Goal: Task Accomplishment & Management: Manage account settings

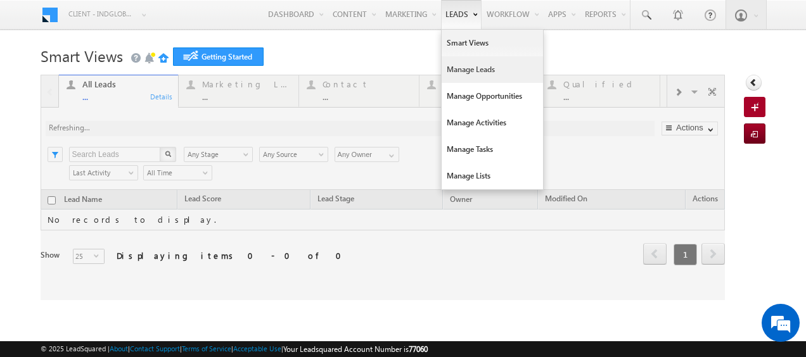
click at [462, 75] on link "Manage Leads" at bounding box center [492, 69] width 101 height 27
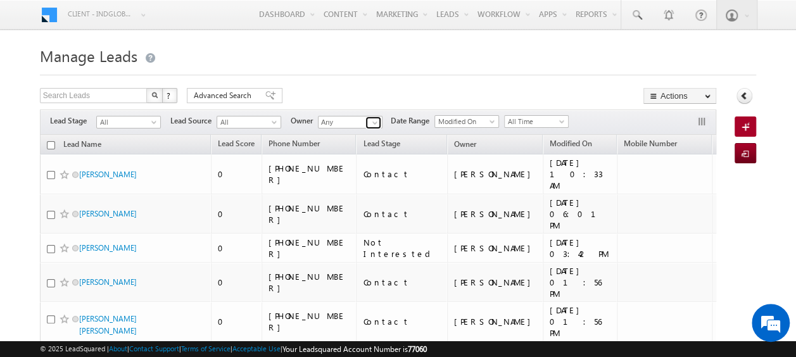
click at [372, 119] on span at bounding box center [375, 123] width 10 height 10
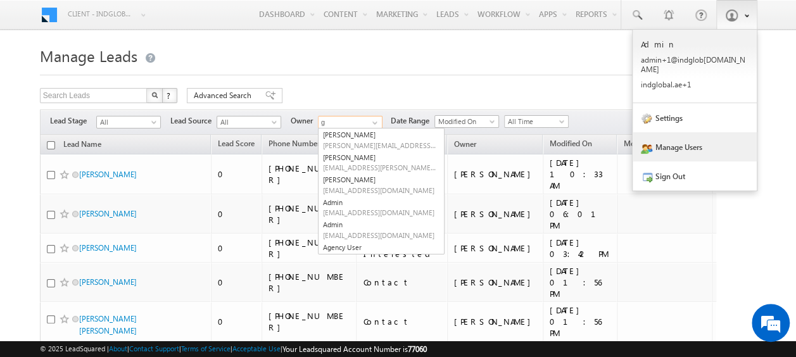
type input "g"
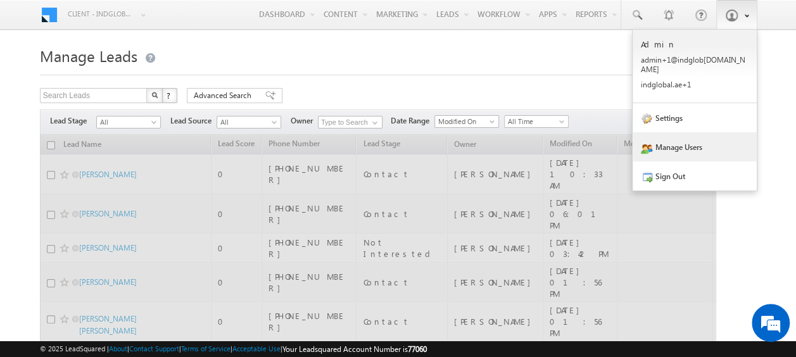
click at [680, 148] on link "Manage Users" at bounding box center [695, 146] width 124 height 29
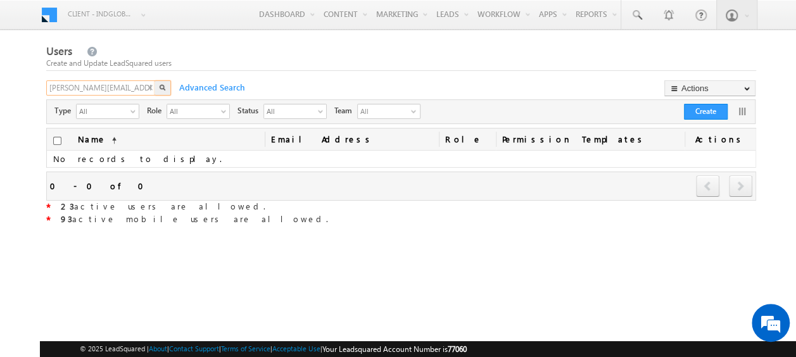
click at [139, 89] on input "gurpreet.singh@indglobal.ae" at bounding box center [101, 87] width 110 height 15
click at [124, 217] on span "93 active mobile users are allowed." at bounding box center [194, 218] width 267 height 11
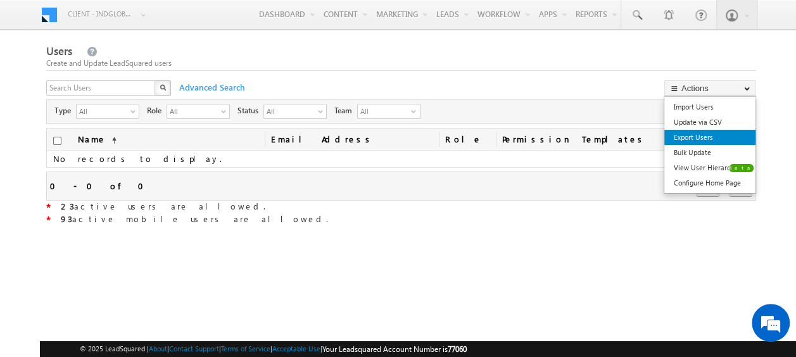
click at [699, 140] on link "Export Users" at bounding box center [710, 137] width 91 height 15
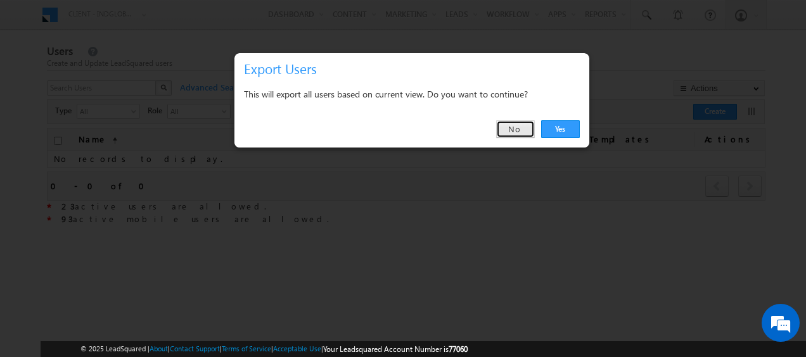
click at [525, 131] on link "No" at bounding box center [515, 129] width 39 height 18
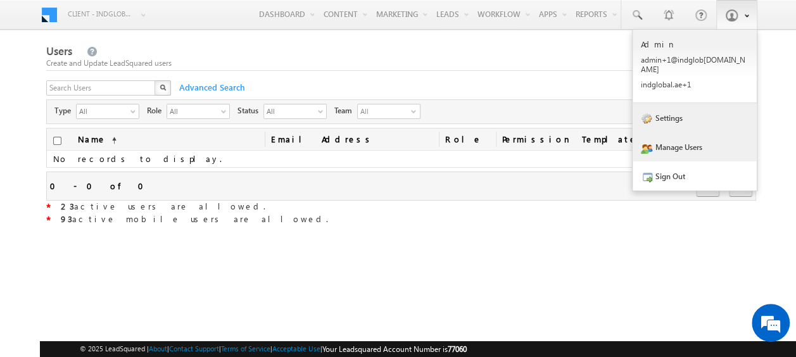
click at [706, 103] on link "Settings" at bounding box center [695, 117] width 124 height 29
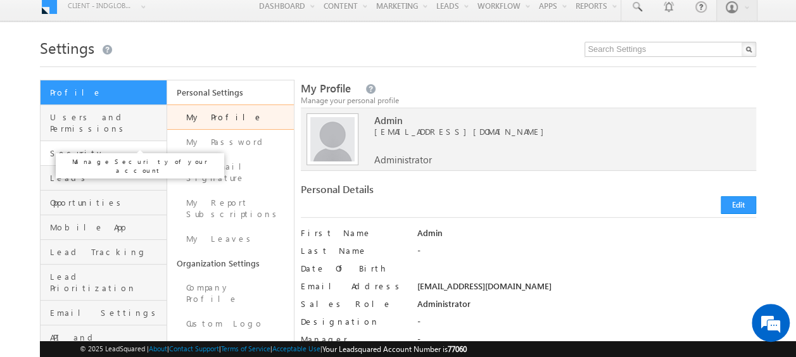
scroll to position [9, 0]
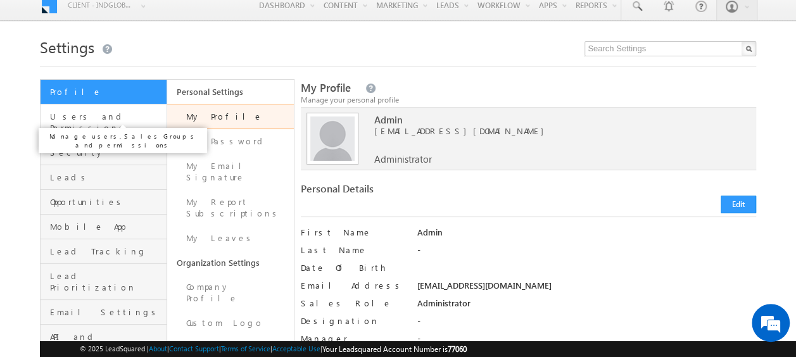
click at [106, 117] on span "Users and Permissions" at bounding box center [106, 122] width 113 height 23
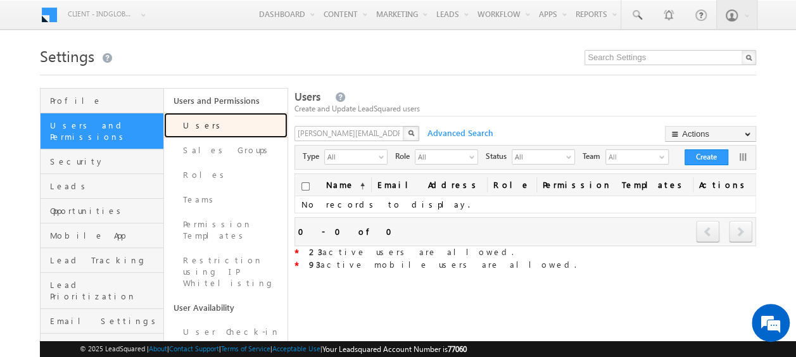
click at [219, 131] on link "Users" at bounding box center [226, 125] width 124 height 25
click at [359, 135] on input "gurpreet.singh@indglobal.ae" at bounding box center [350, 133] width 110 height 15
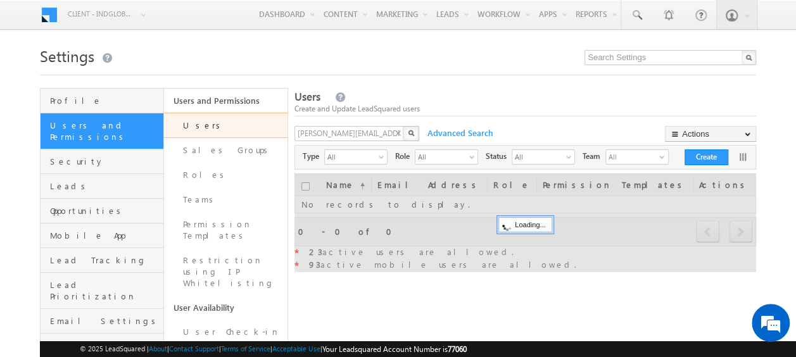
click at [419, 136] on button "button" at bounding box center [411, 133] width 16 height 15
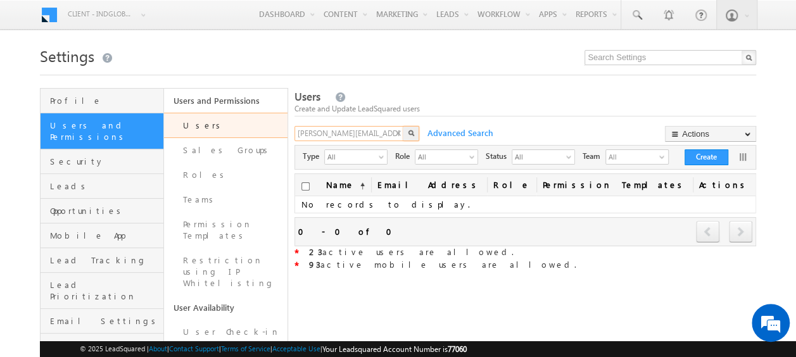
click at [371, 132] on input "gurpreet.singh@indglobal.ae" at bounding box center [350, 133] width 110 height 15
type input "gurpreet.singh@inglobal.ae"
click at [371, 132] on input "gurpreet.singh@inglobal.ae" at bounding box center [350, 133] width 110 height 15
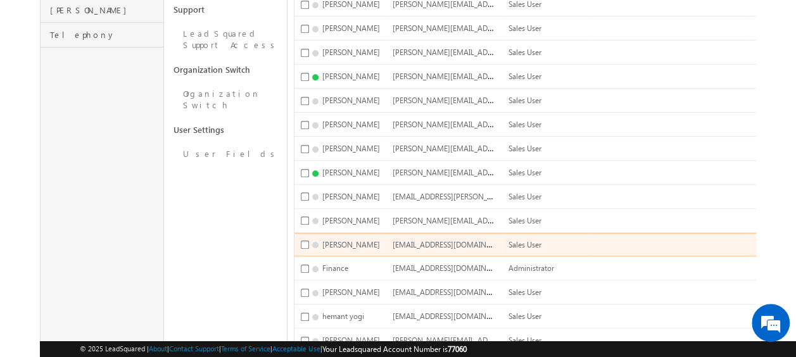
scroll to position [532, 0]
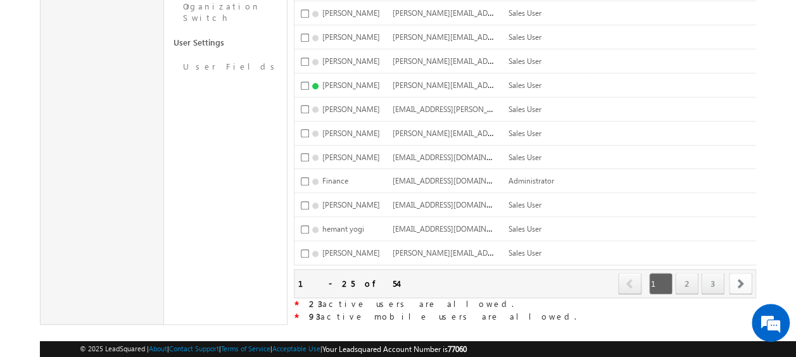
click at [748, 273] on span "next" at bounding box center [740, 284] width 23 height 22
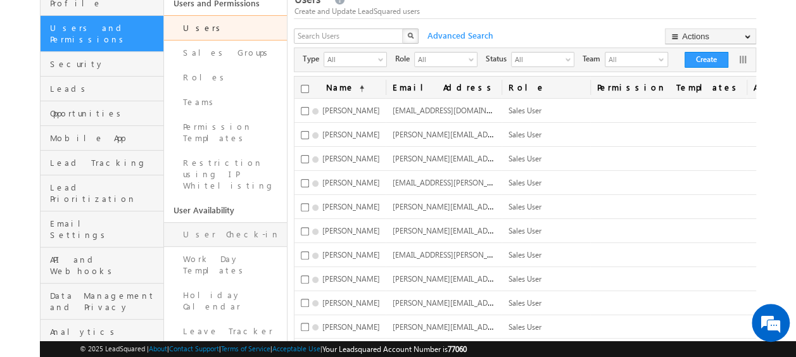
scroll to position [83, 0]
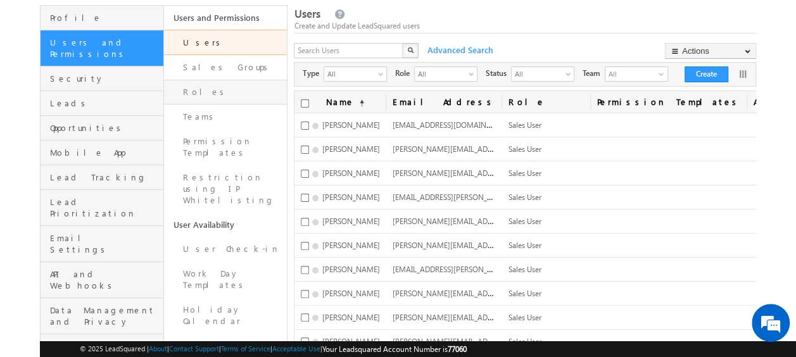
click at [198, 92] on link "Roles" at bounding box center [226, 92] width 124 height 25
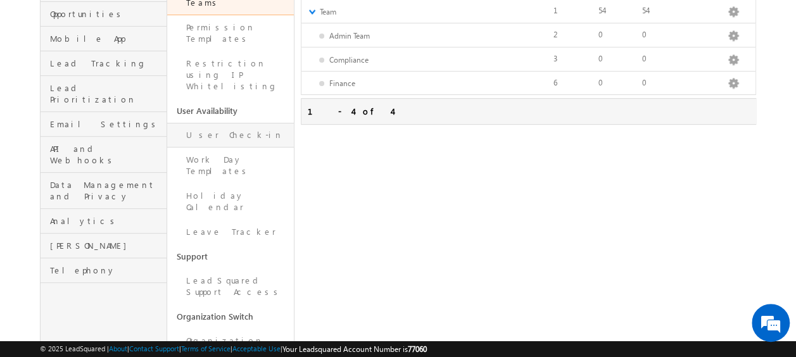
scroll to position [242, 0]
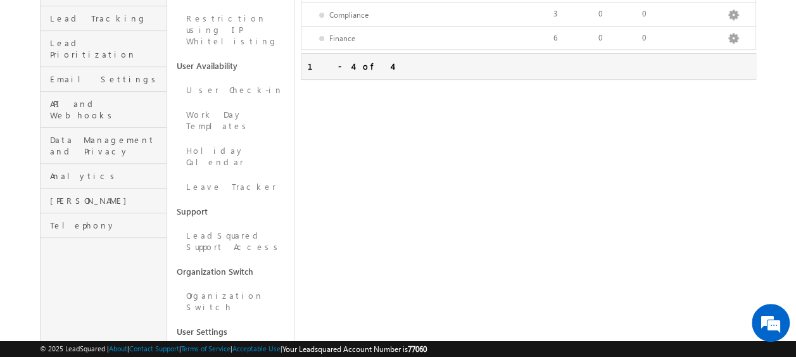
click at [217, 344] on link "User Fields" at bounding box center [230, 356] width 127 height 25
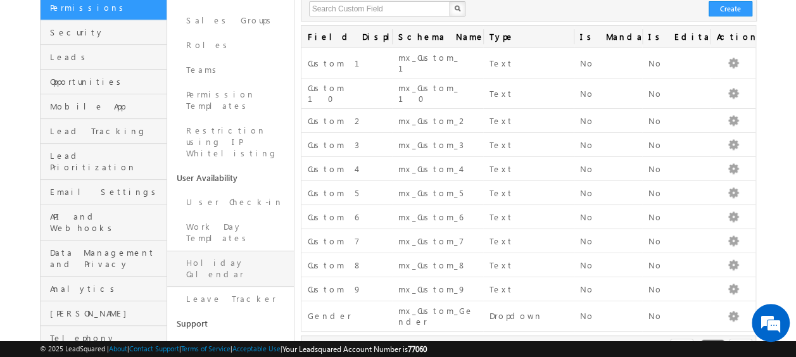
scroll to position [126, 0]
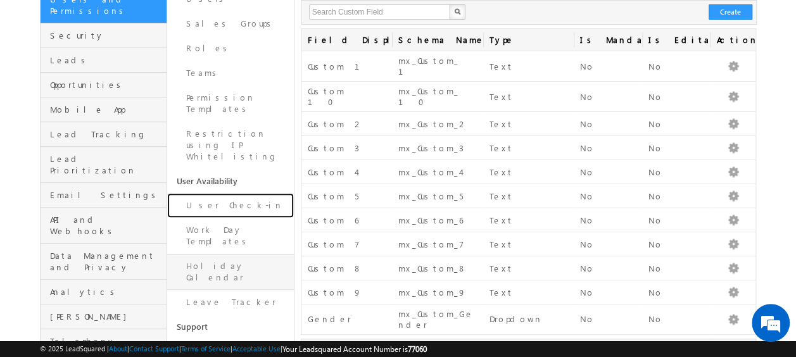
click at [234, 193] on link "User Check-in" at bounding box center [230, 205] width 127 height 25
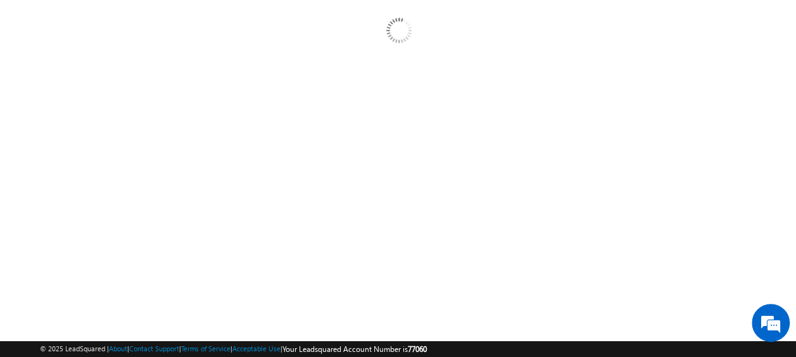
scroll to position [0, 0]
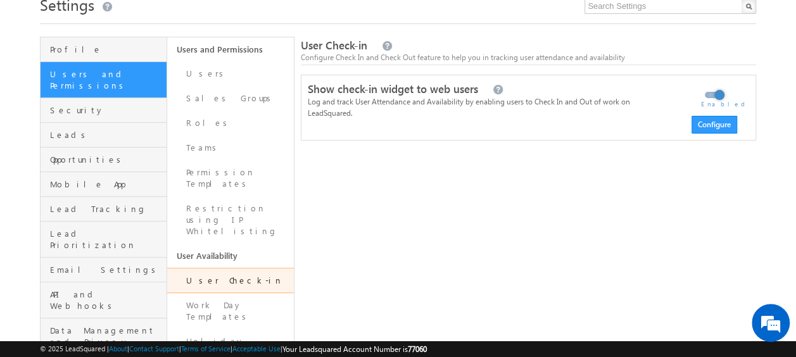
scroll to position [43, 0]
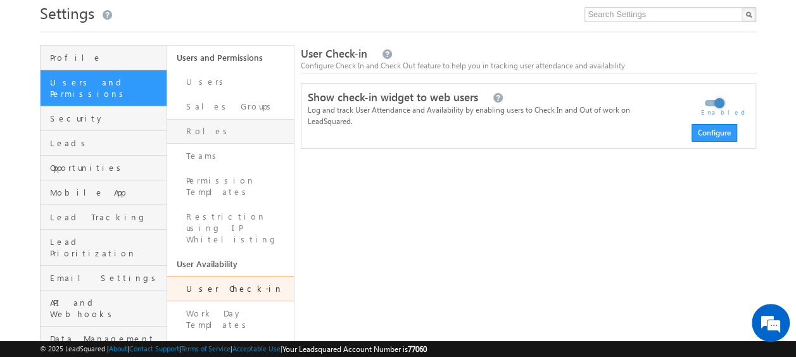
click at [208, 129] on link "Roles" at bounding box center [230, 131] width 127 height 25
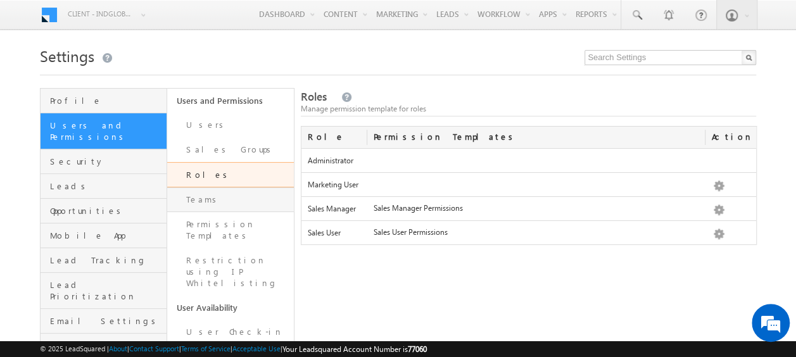
click at [208, 201] on link "Teams" at bounding box center [230, 200] width 127 height 25
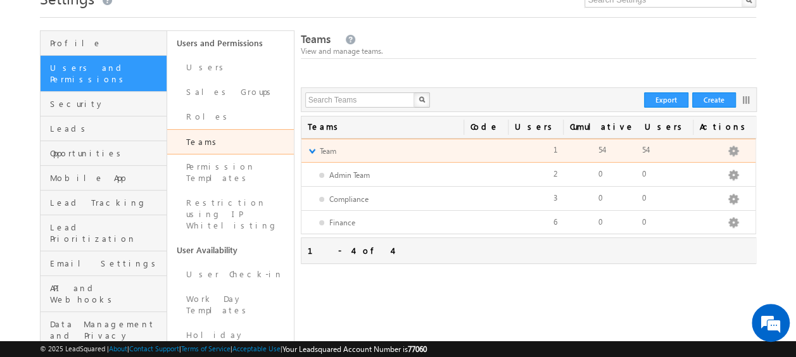
scroll to position [52, 0]
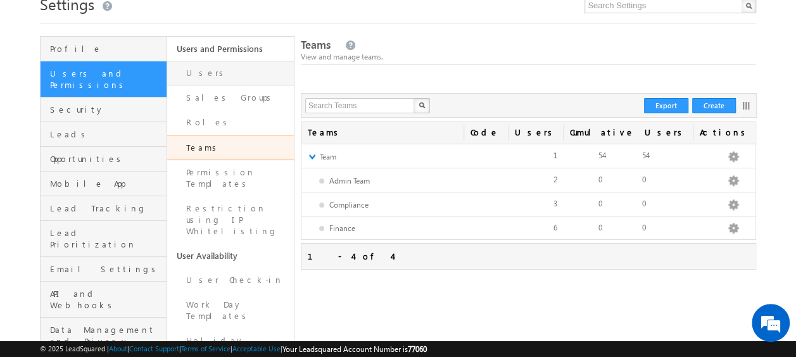
click at [212, 75] on link "Users" at bounding box center [230, 73] width 127 height 25
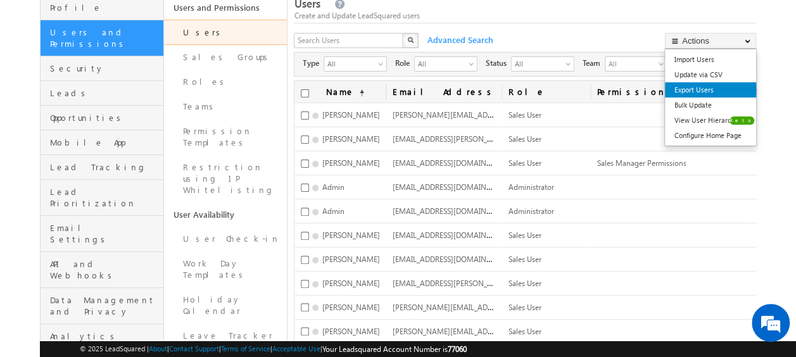
scroll to position [94, 0]
click at [691, 84] on link "Export Users" at bounding box center [710, 89] width 91 height 15
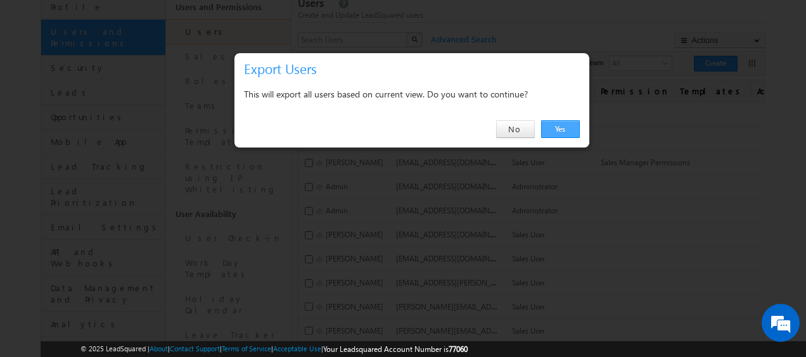
click at [564, 132] on link "Yes" at bounding box center [560, 129] width 39 height 18
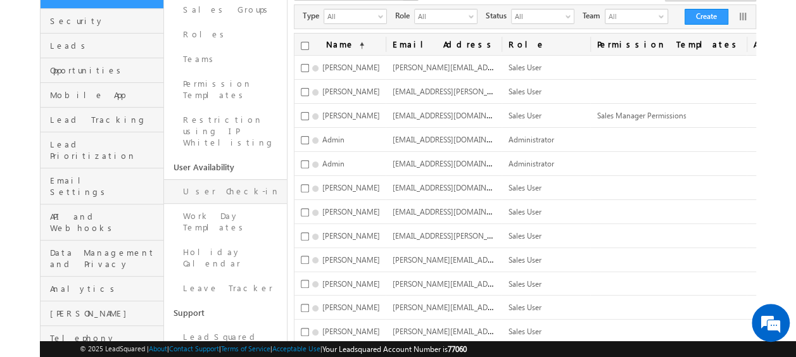
scroll to position [131, 0]
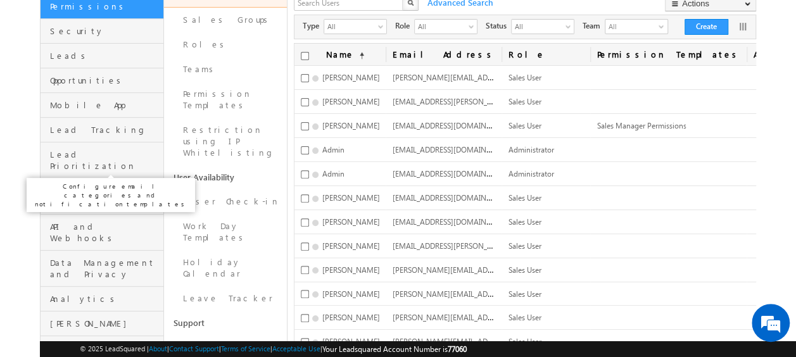
click at [108, 185] on span "Email Settings" at bounding box center [105, 196] width 110 height 23
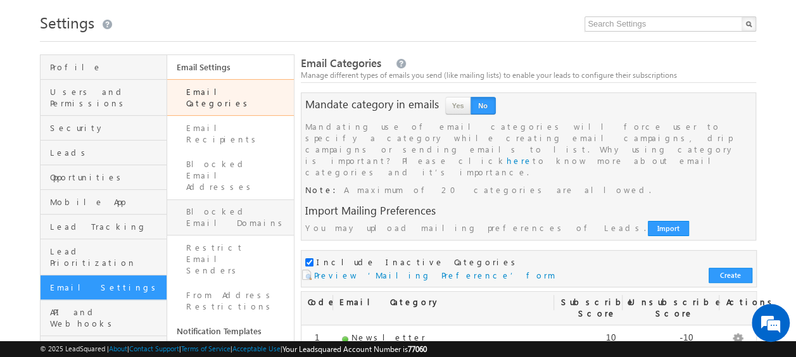
scroll to position [33, 0]
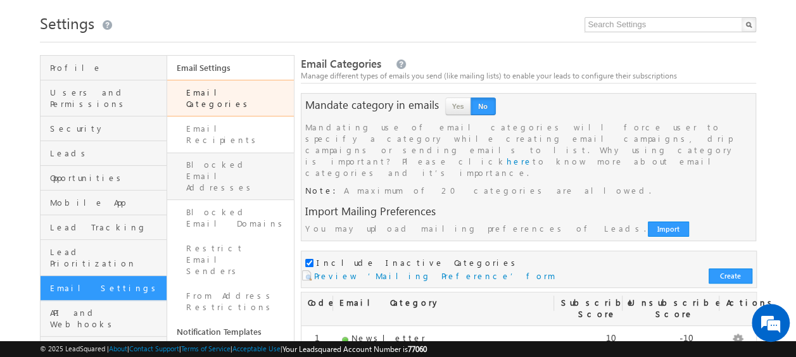
click at [225, 153] on link "Blocked Email Addresses" at bounding box center [230, 177] width 127 height 48
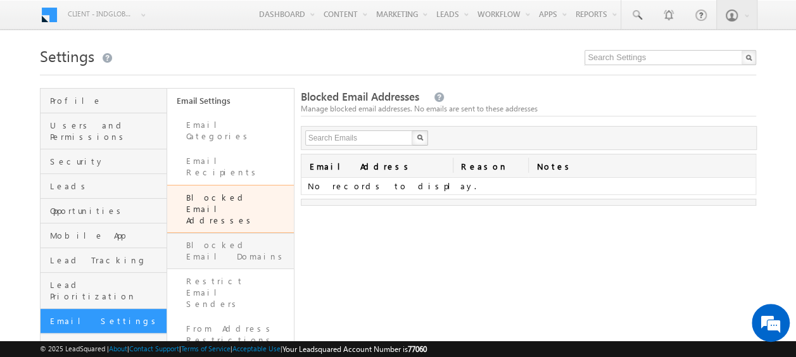
click at [240, 233] on link "Blocked Email Domains" at bounding box center [230, 251] width 127 height 36
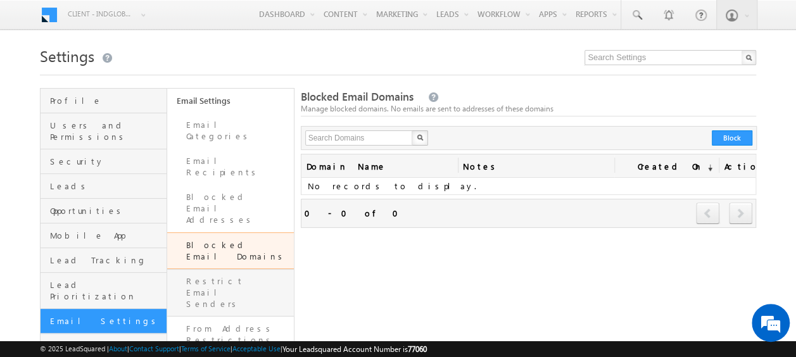
click at [234, 269] on link "Restrict Email Senders" at bounding box center [230, 293] width 127 height 48
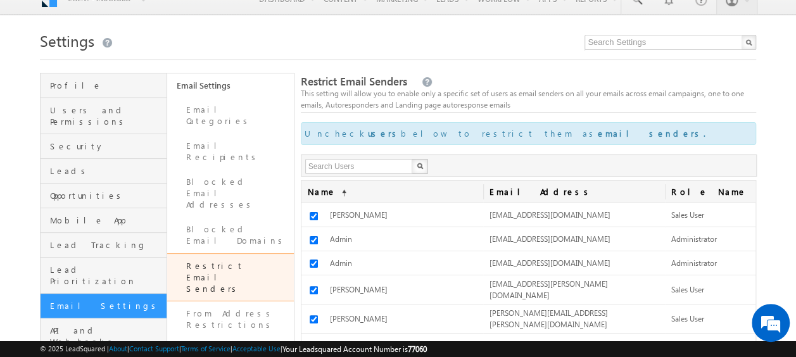
scroll to position [14, 0]
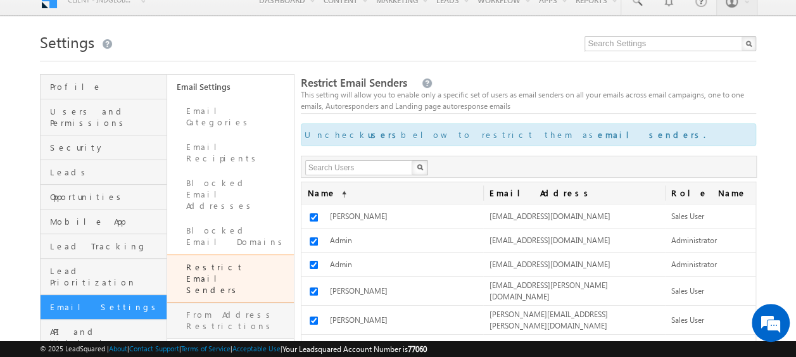
click at [231, 303] on link "From Address Restrictions" at bounding box center [230, 321] width 127 height 36
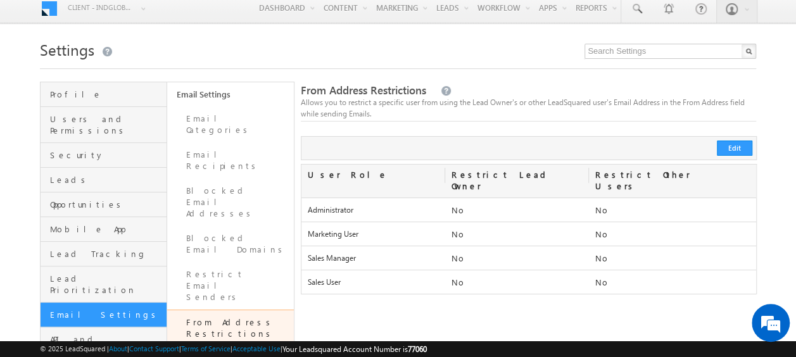
scroll to position [8, 0]
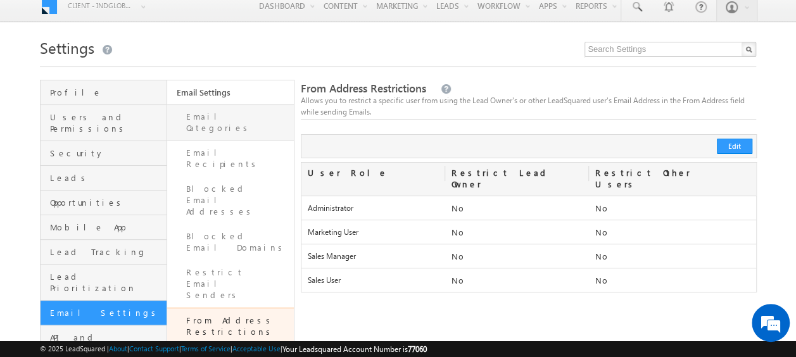
click at [214, 114] on link "Email Categories" at bounding box center [230, 123] width 127 height 36
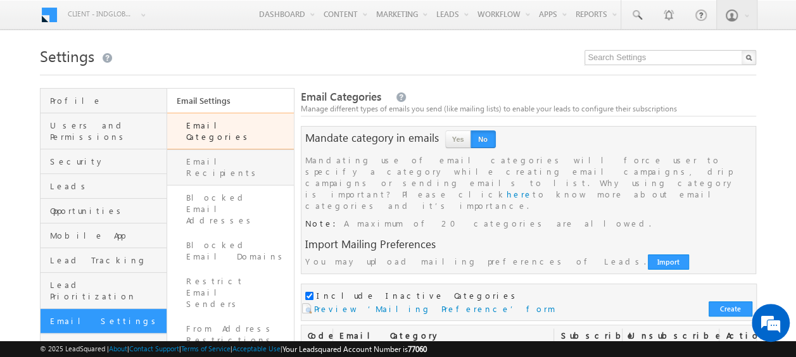
click at [227, 150] on link "Email Recipients" at bounding box center [230, 168] width 127 height 36
